Goal: Task Accomplishment & Management: Manage account settings

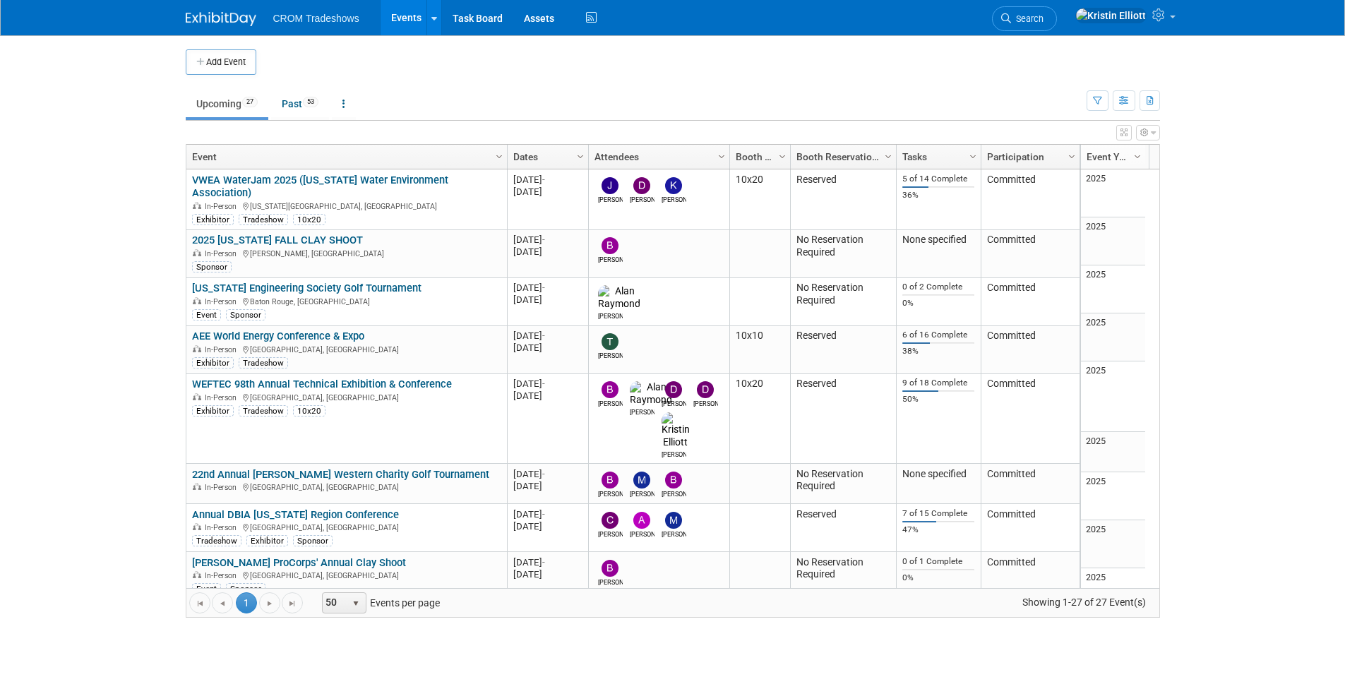
click at [143, 235] on body "CROM Tradeshows Events Add Event Bulk Upload Events Shareable Event Boards Rece…" at bounding box center [672, 338] width 1345 height 677
click at [121, 224] on body "CROM Tradeshows Events Add Event Bulk Upload Events Shareable Event Boards Rece…" at bounding box center [672, 338] width 1345 height 677
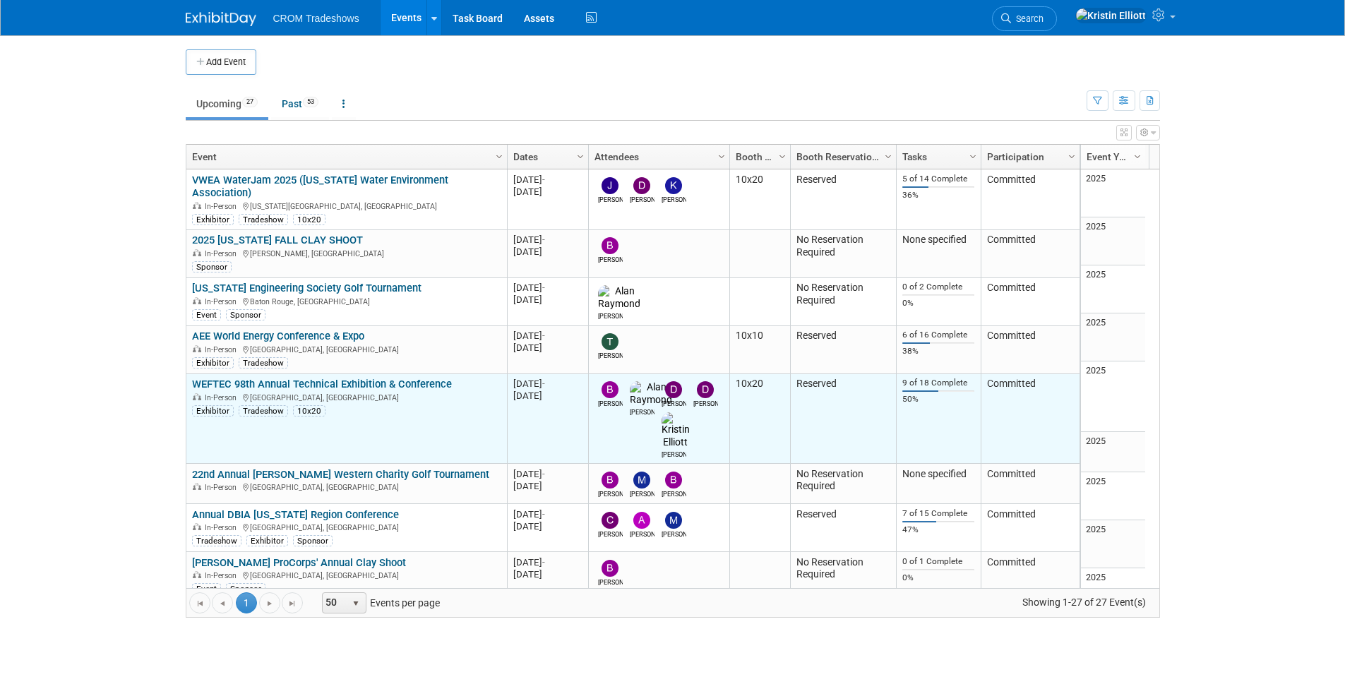
click at [304, 391] on div "In-Person Chicago, IL" at bounding box center [346, 397] width 309 height 12
click at [303, 378] on link "WEFTEC 98th Annual Technical Exhibition & Conference" at bounding box center [322, 384] width 260 height 13
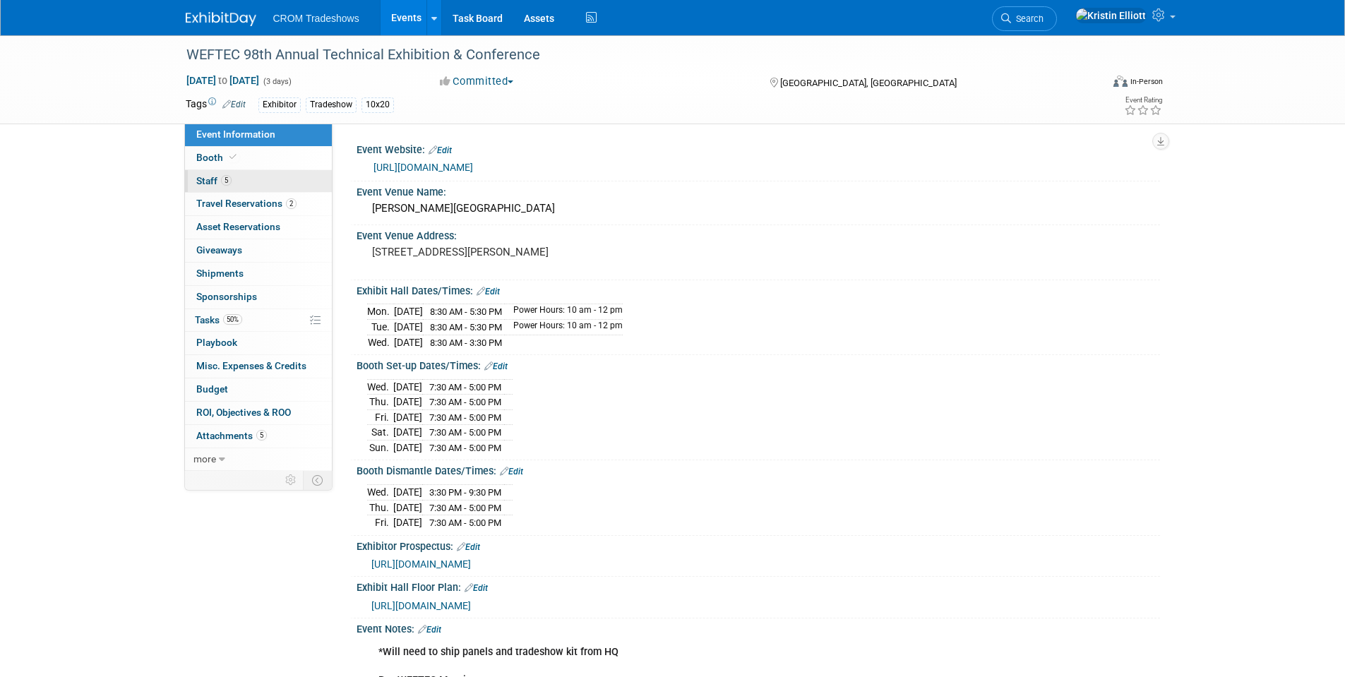
click at [258, 181] on link "5 Staff 5" at bounding box center [258, 181] width 147 height 23
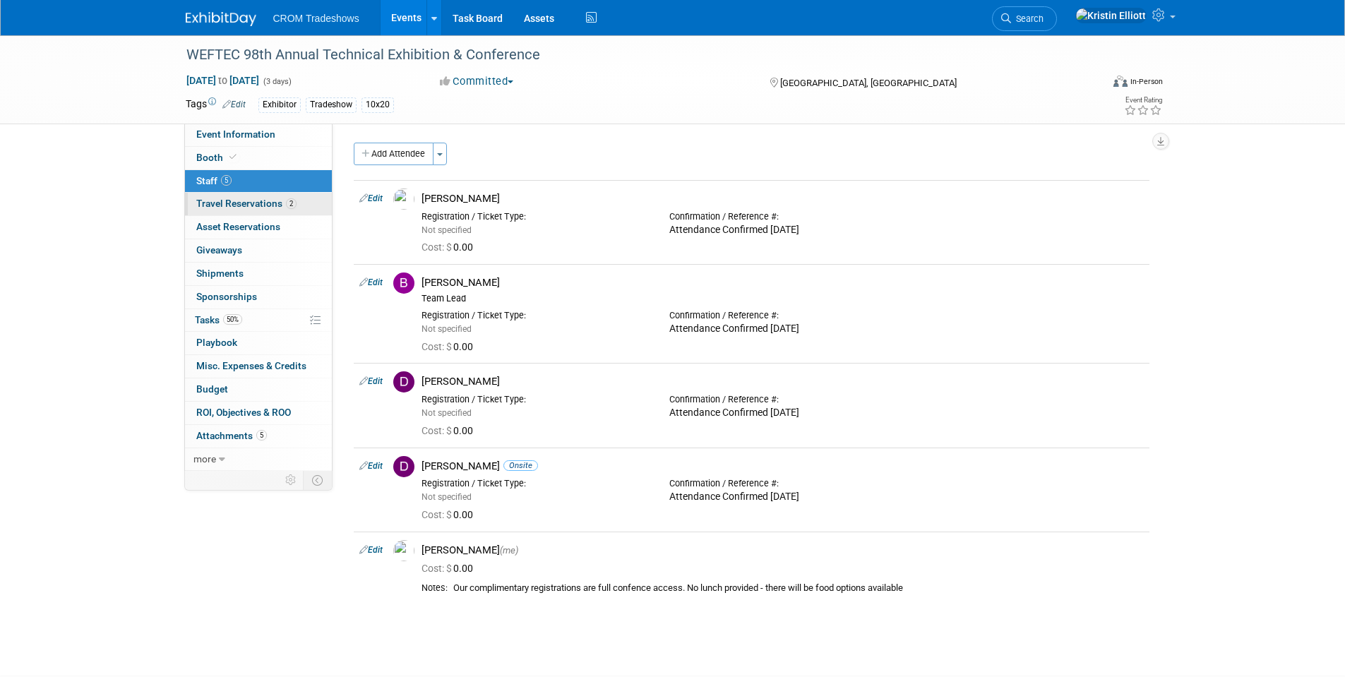
click at [258, 204] on span "Travel Reservations 2" at bounding box center [246, 203] width 100 height 11
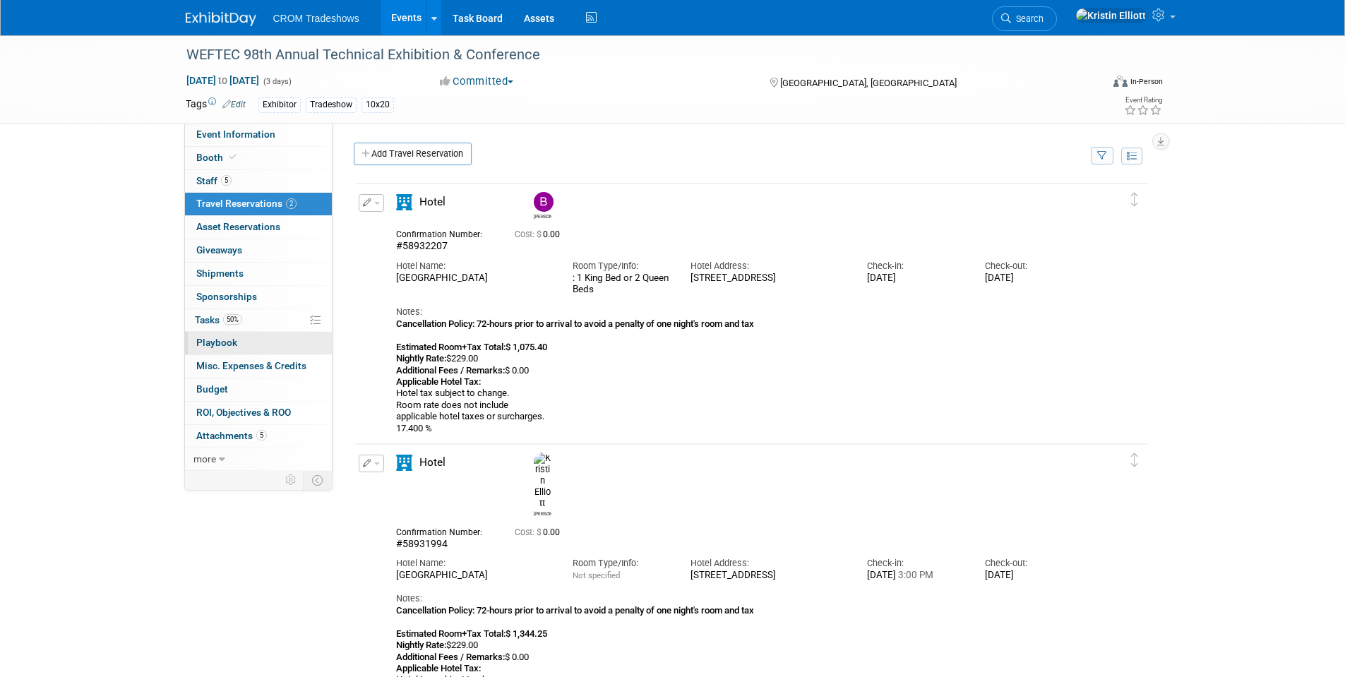
click at [234, 346] on span "Playbook 0" at bounding box center [216, 342] width 41 height 11
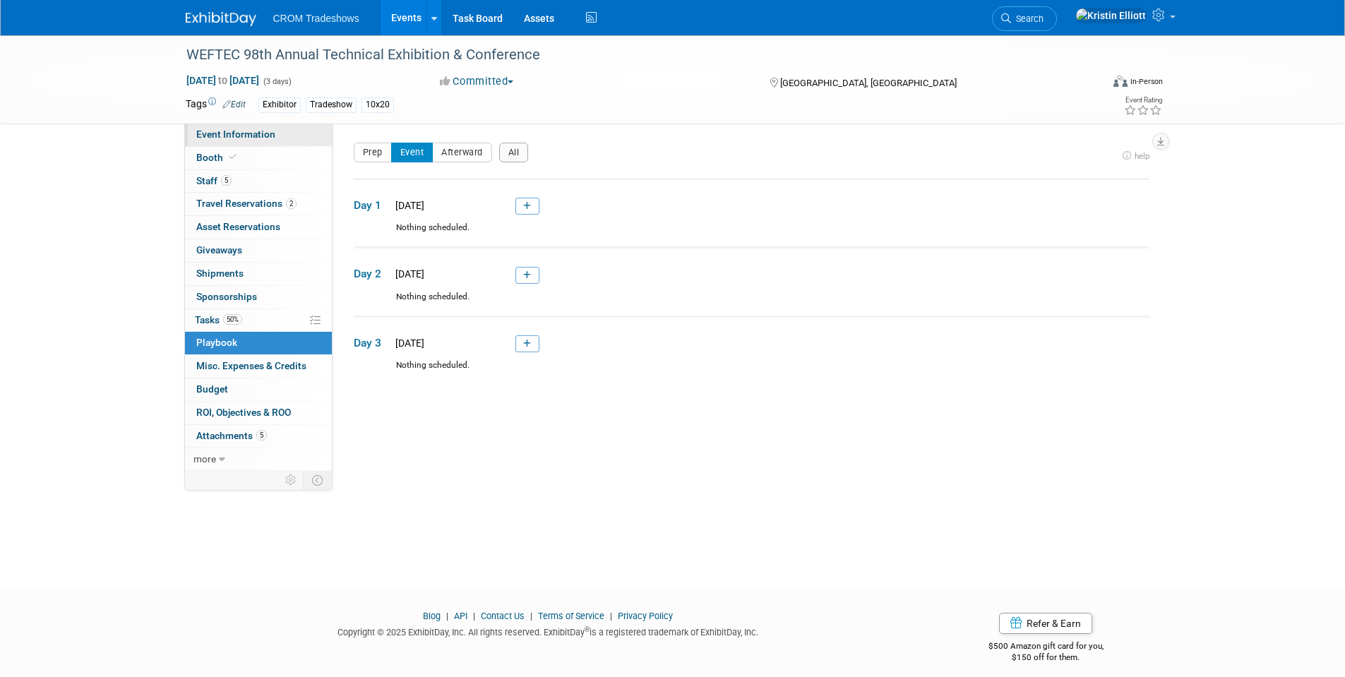
click at [244, 140] on link "Event Information" at bounding box center [258, 135] width 147 height 23
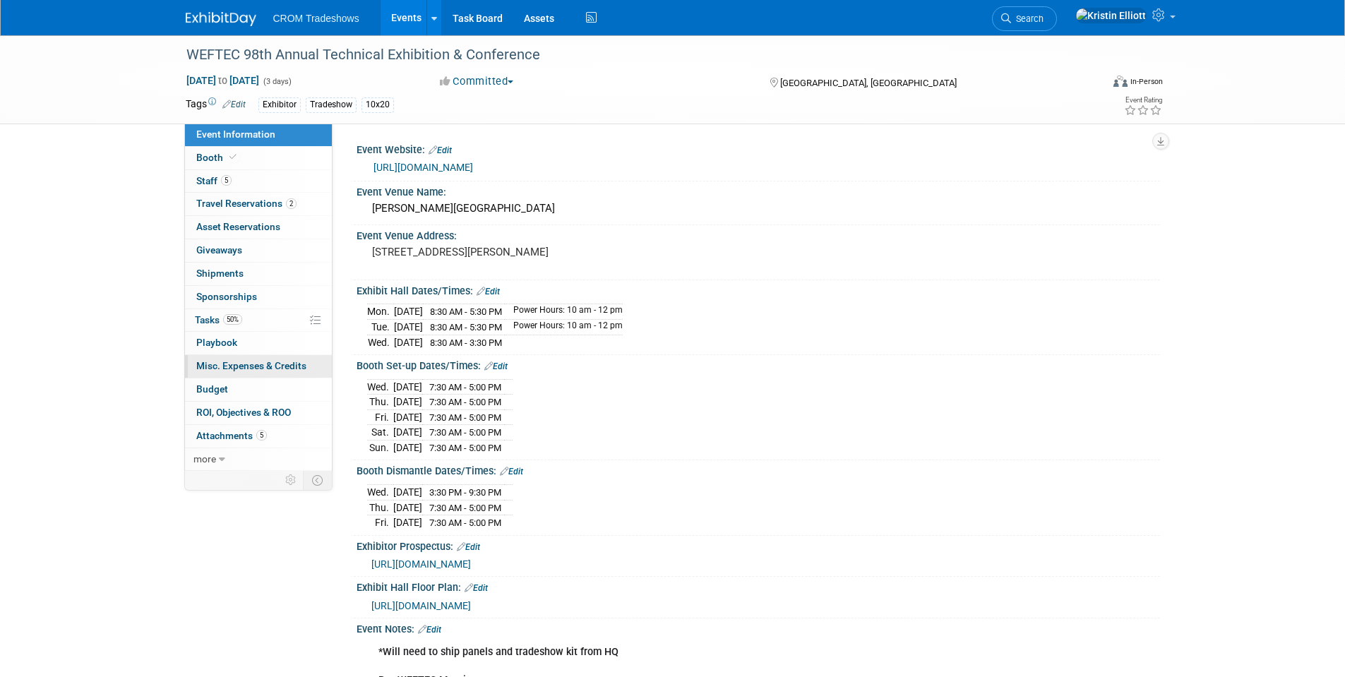
click at [241, 371] on span "Misc. Expenses & Credits 0" at bounding box center [251, 365] width 110 height 11
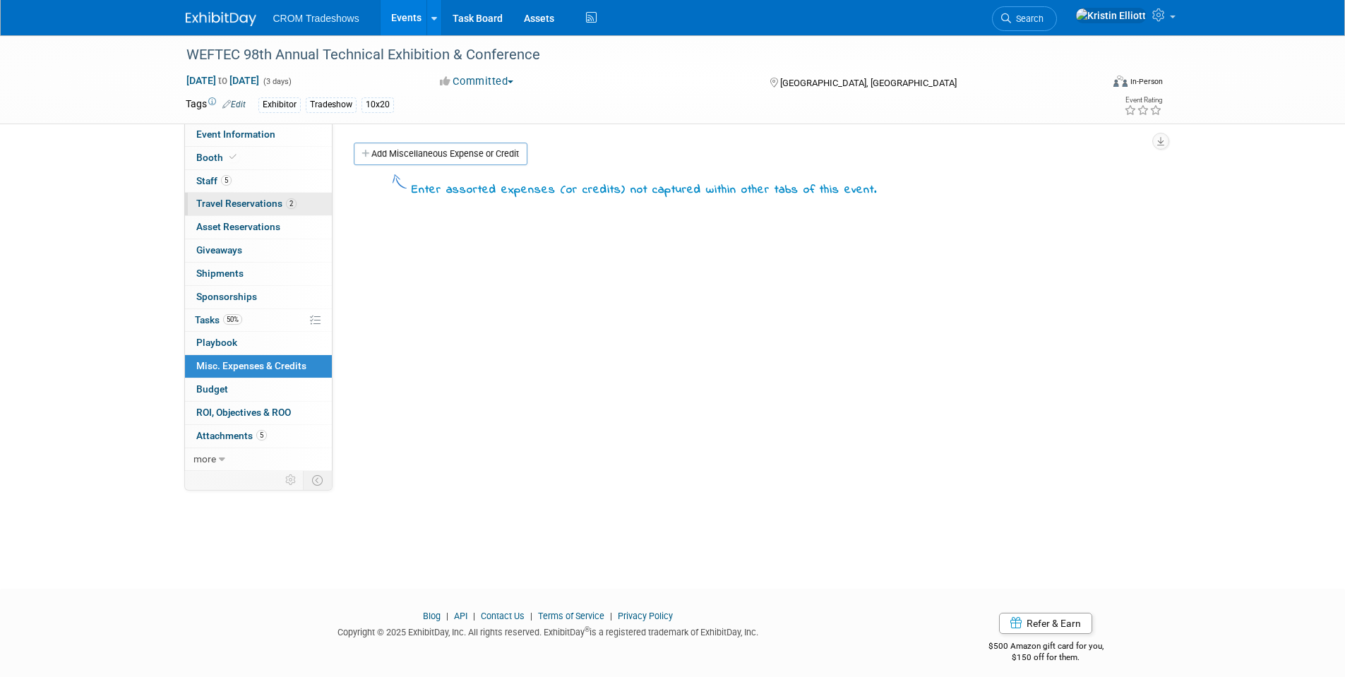
click at [256, 206] on span "Travel Reservations 2" at bounding box center [246, 203] width 100 height 11
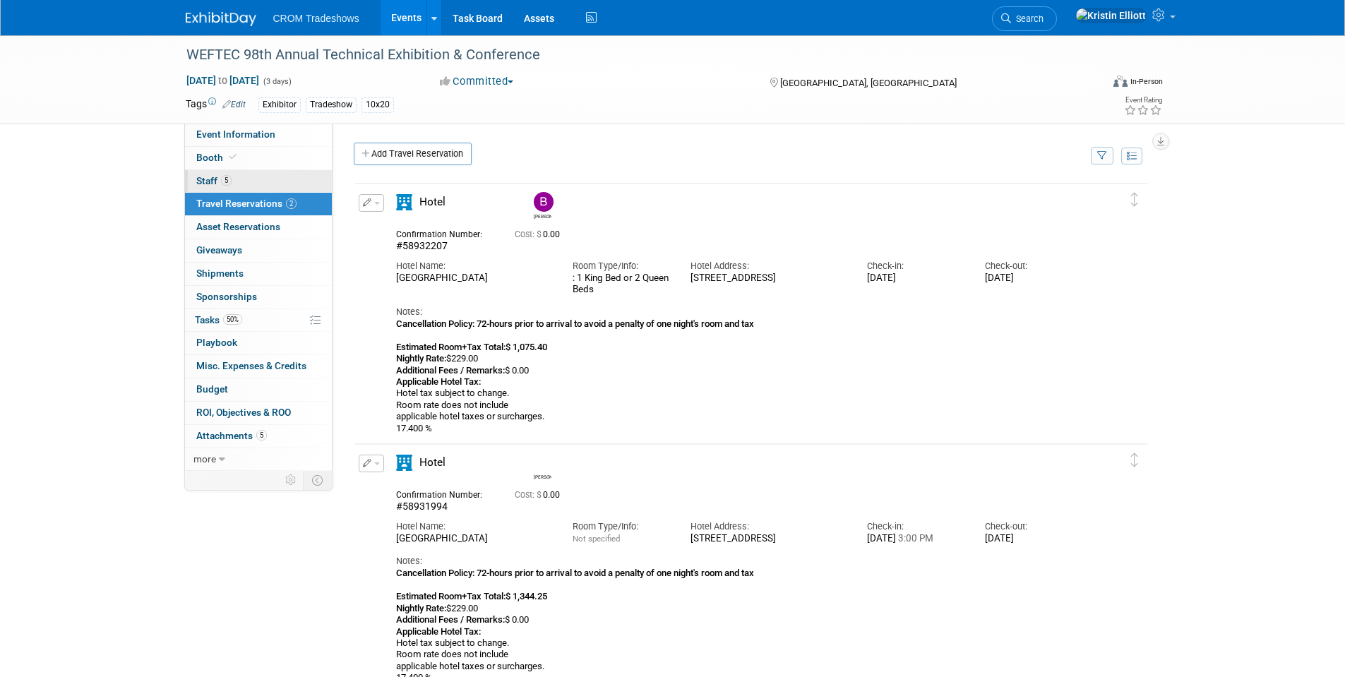
click at [249, 187] on link "5 Staff 5" at bounding box center [258, 181] width 147 height 23
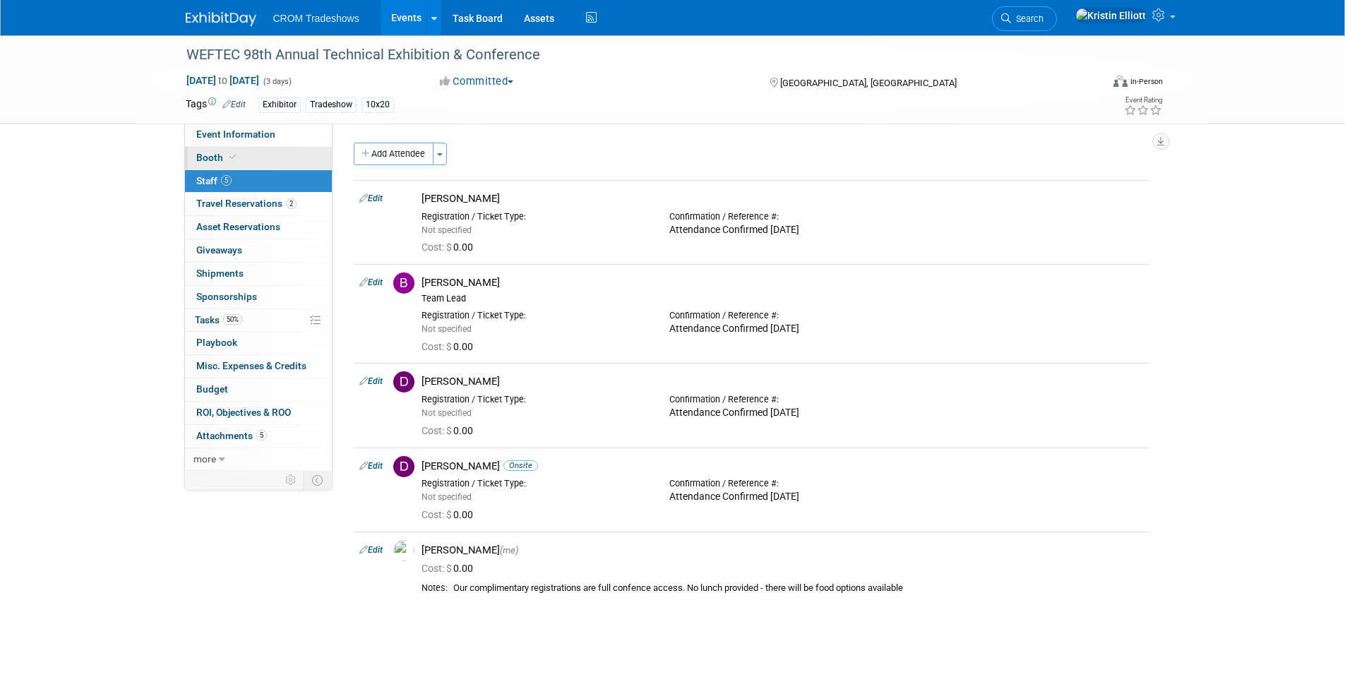
click at [246, 165] on link "Booth" at bounding box center [258, 158] width 147 height 23
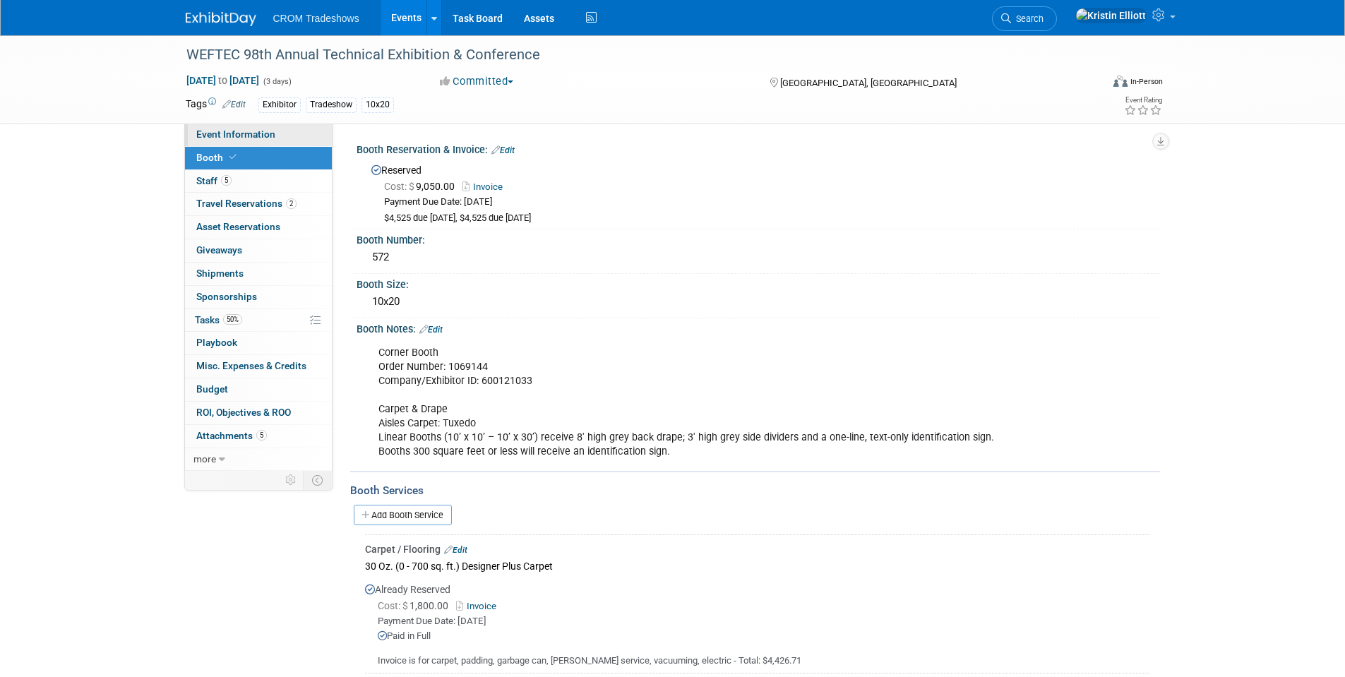
click at [246, 142] on link "Event Information" at bounding box center [258, 135] width 147 height 23
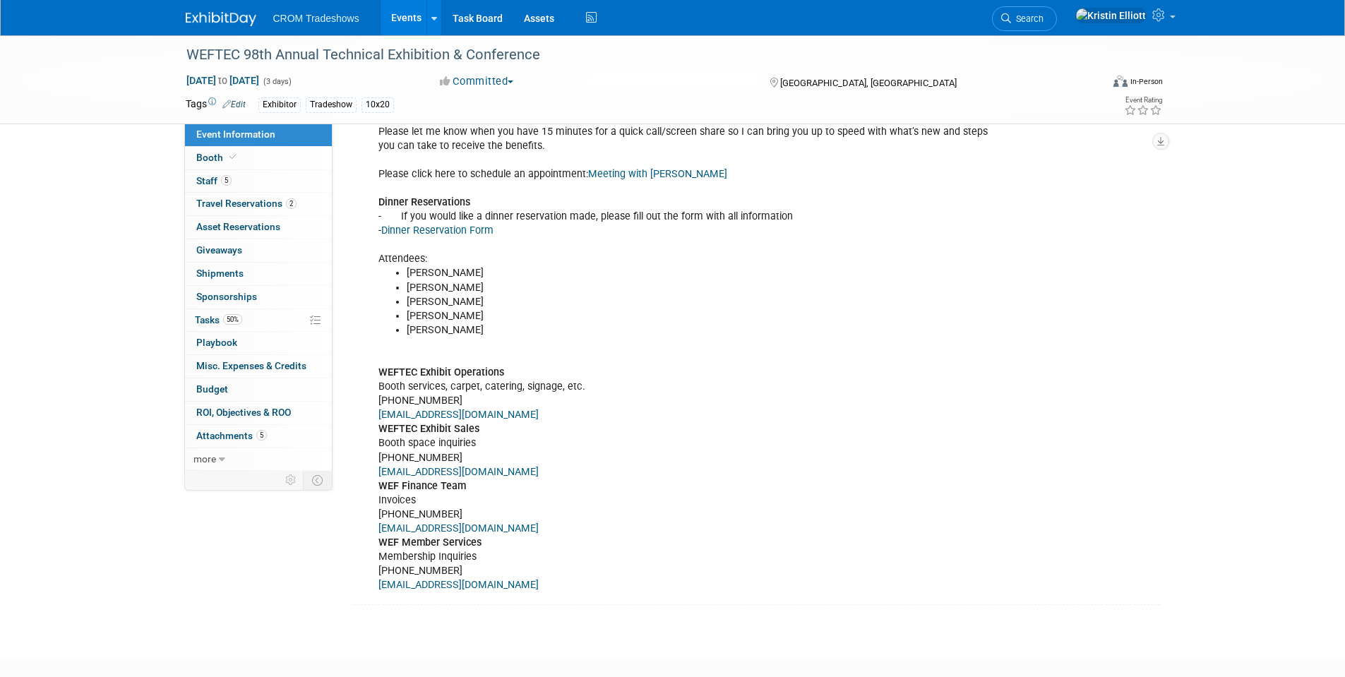
scroll to position [494, 0]
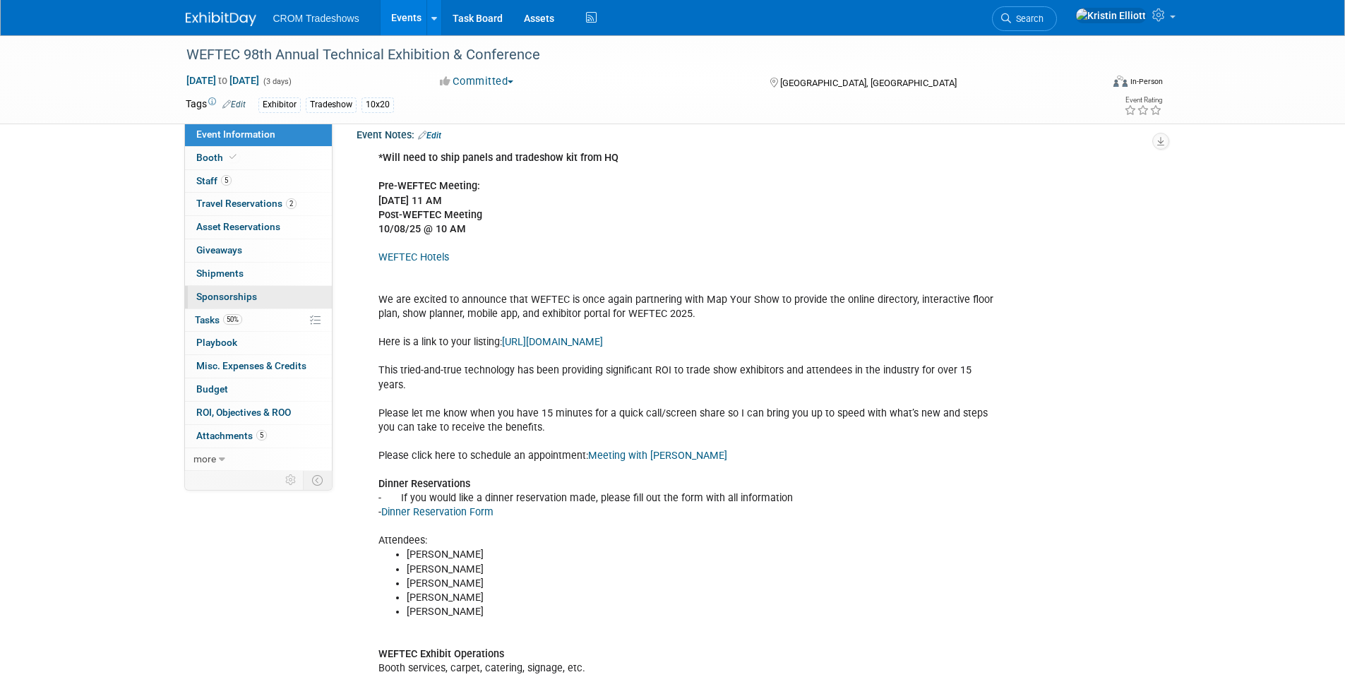
click at [268, 300] on link "0 Sponsorships 0" at bounding box center [258, 297] width 147 height 23
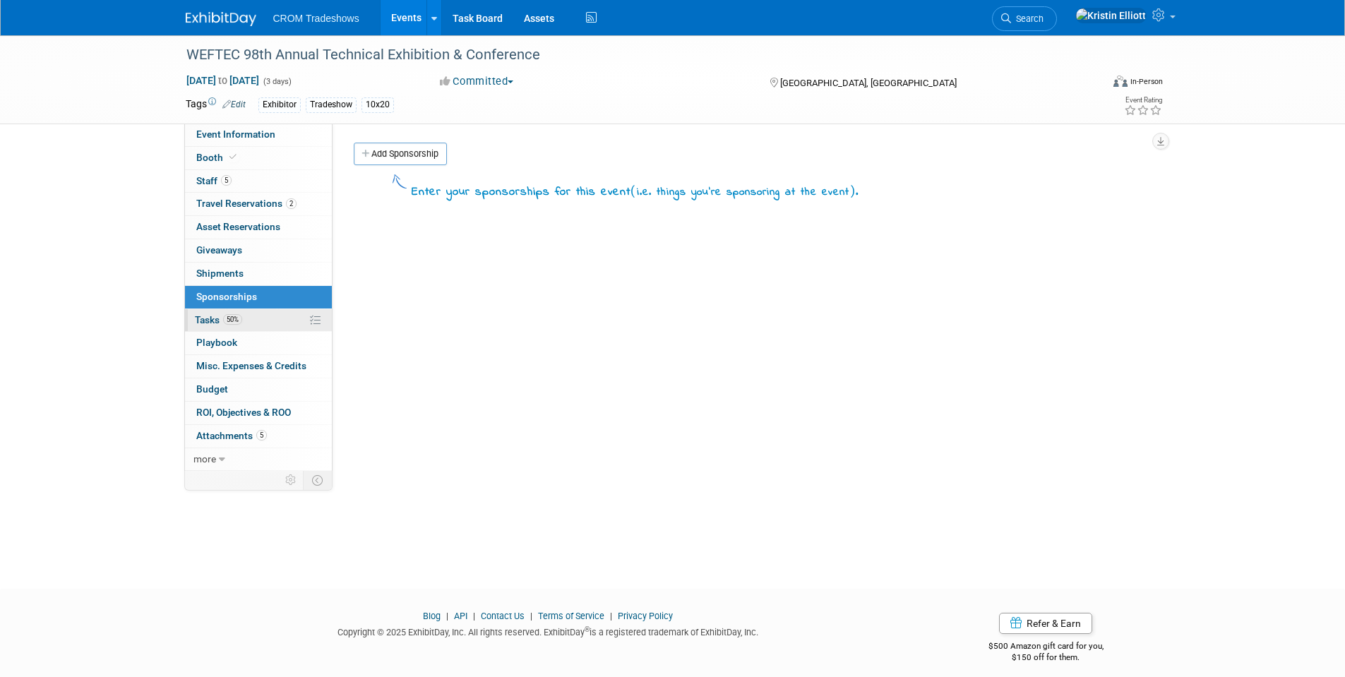
click at [222, 316] on span "Tasks 50%" at bounding box center [218, 319] width 47 height 11
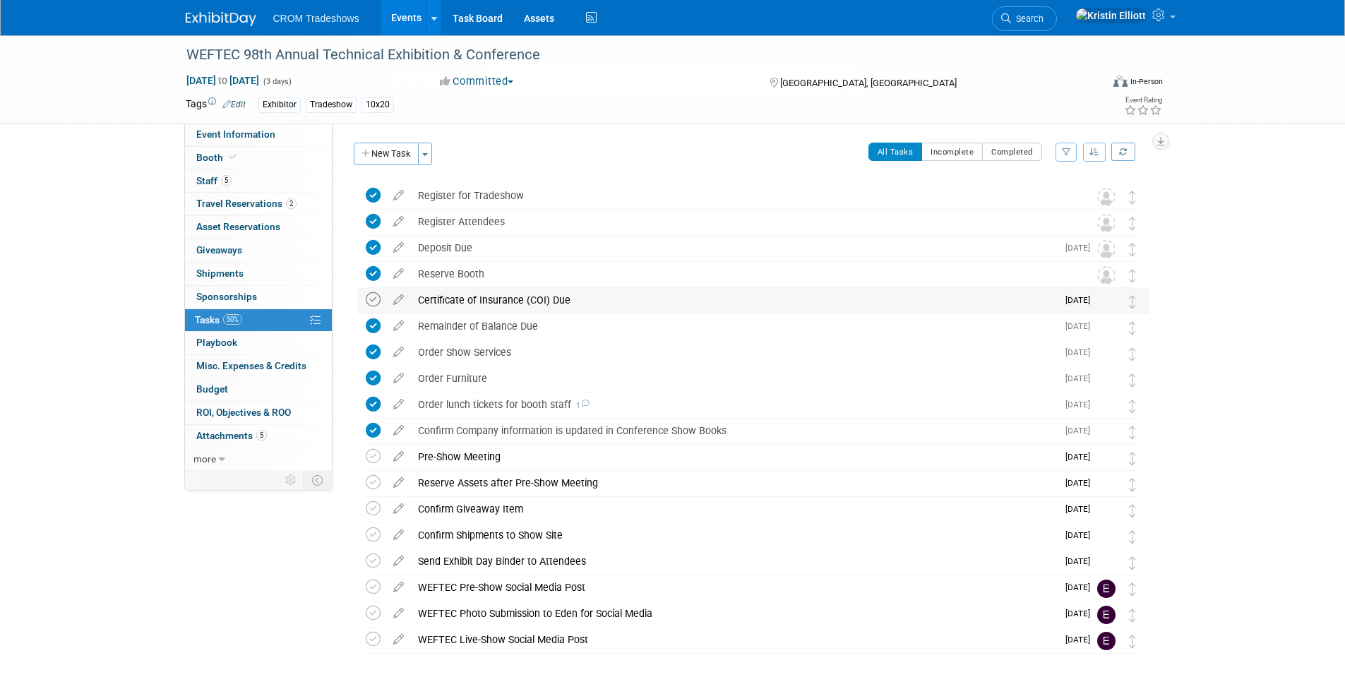
click at [370, 303] on icon at bounding box center [373, 299] width 15 height 15
click at [232, 340] on span "Playbook 0" at bounding box center [216, 342] width 41 height 11
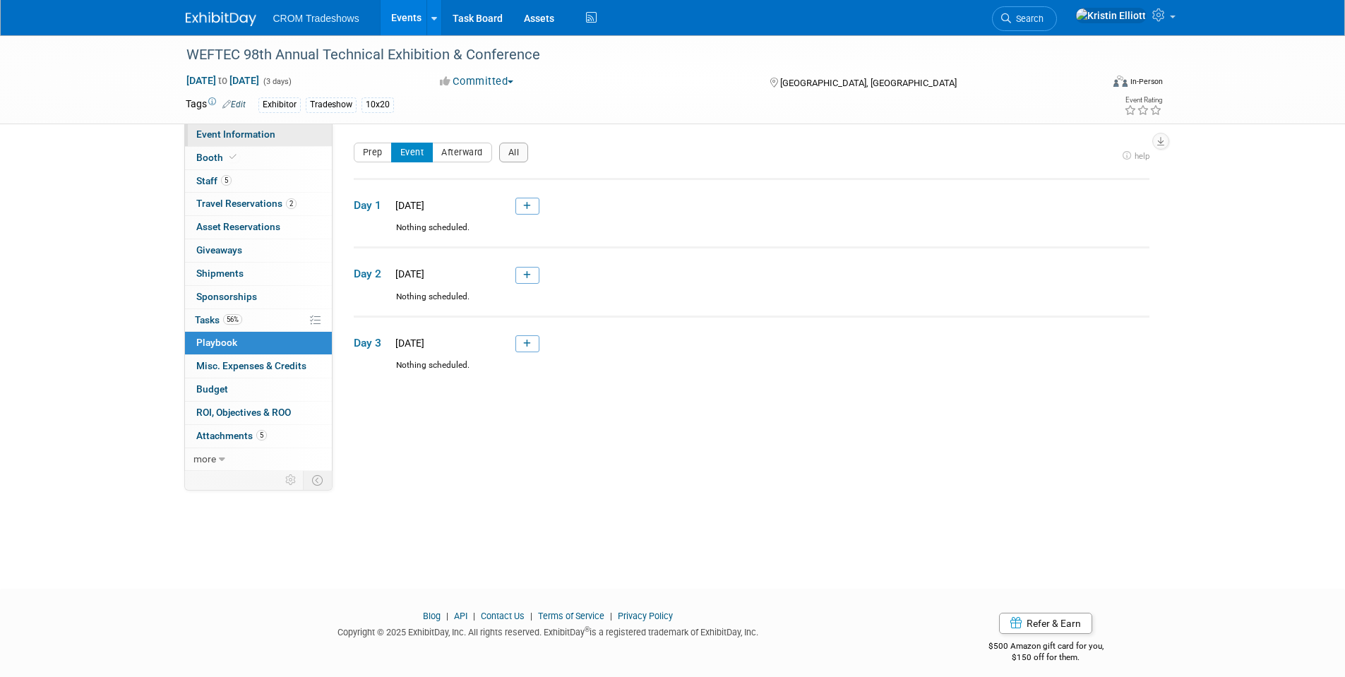
click at [260, 131] on span "Event Information" at bounding box center [235, 134] width 79 height 11
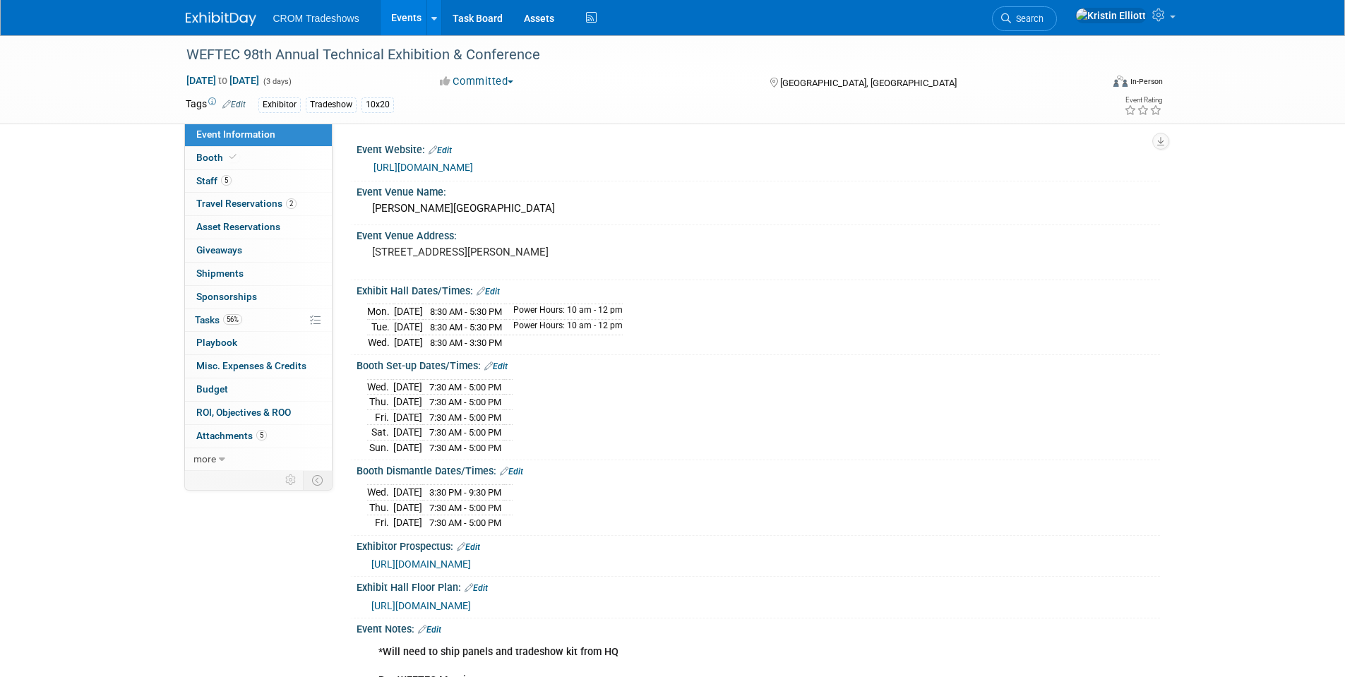
click at [407, 14] on link "Events" at bounding box center [407, 17] width 52 height 35
